Goal: Check status: Check status

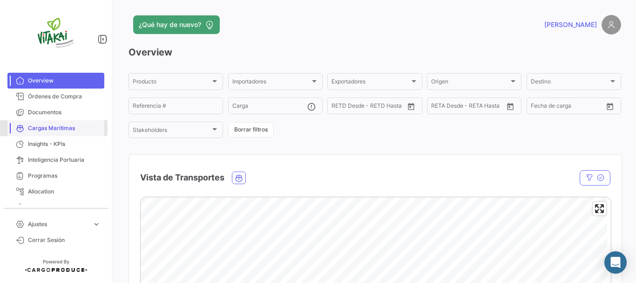
click at [39, 128] on span "Cargas Marítimas" at bounding box center [64, 128] width 73 height 8
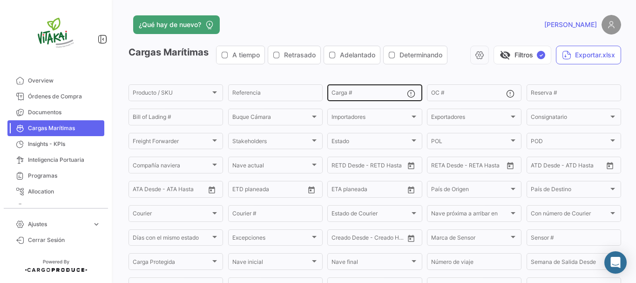
click at [362, 95] on input "Carga #" at bounding box center [368, 94] width 75 height 7
paste input "MSNU3107292"
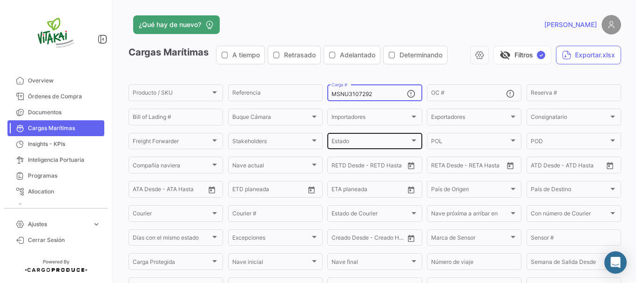
scroll to position [138, 0]
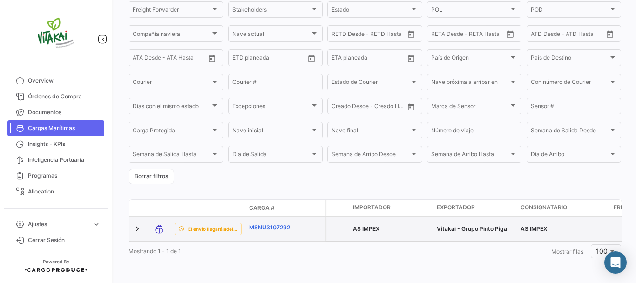
type input "MSNU3107292"
click at [265, 223] on link "MSNU3107292" at bounding box center [273, 227] width 48 height 8
